Goal: Information Seeking & Learning: Check status

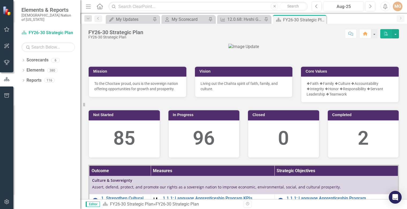
click at [365, 50] on div at bounding box center [243, 47] width 310 height 6
click at [187, 21] on div "My Scorecard" at bounding box center [189, 19] width 35 height 7
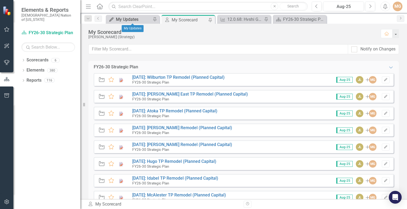
click at [127, 20] on div "My Updates" at bounding box center [133, 19] width 35 height 7
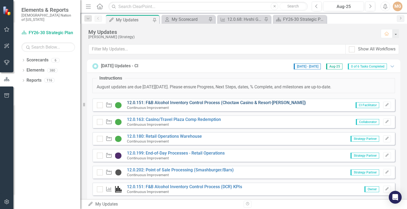
click at [182, 101] on link "12.0.151: F&B Alcohol Inventory Control Process (Choctaw Casino & Resort-[PERSO…" at bounding box center [216, 102] width 179 height 5
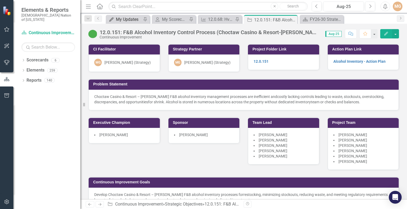
click at [132, 18] on div "My Updates" at bounding box center [129, 19] width 26 height 7
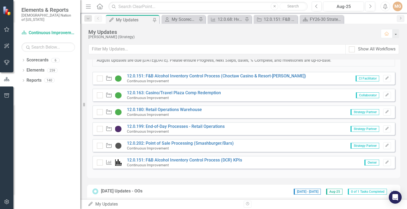
scroll to position [54, 0]
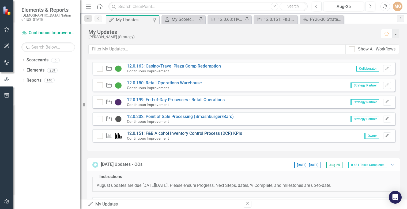
click at [197, 132] on link "12.0.151: F&B Alcohol Inventory Control Process (DCR) KPIs" at bounding box center [184, 133] width 115 height 5
